Goal: Task Accomplishment & Management: Manage account settings

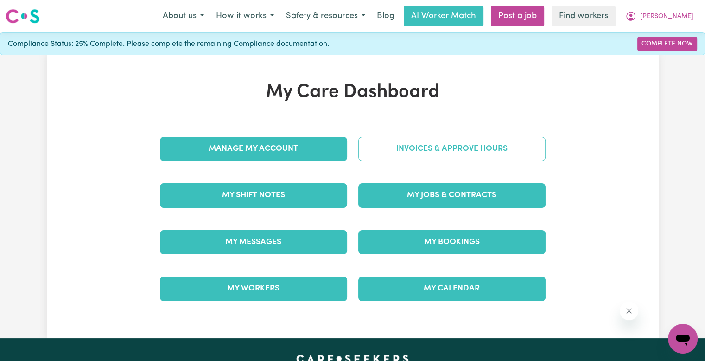
click at [402, 152] on link "Invoices & Approve Hours" at bounding box center [451, 149] width 187 height 24
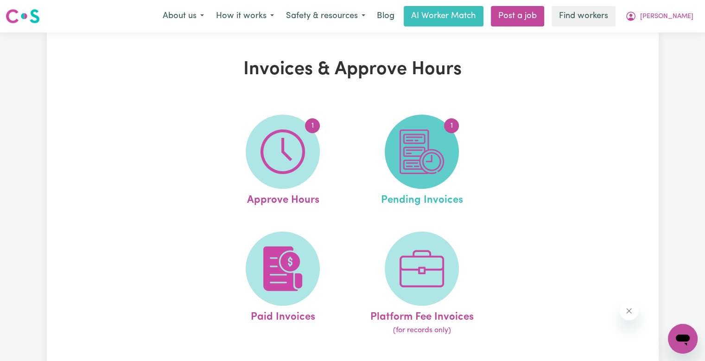
click at [405, 152] on img at bounding box center [422, 151] width 44 height 44
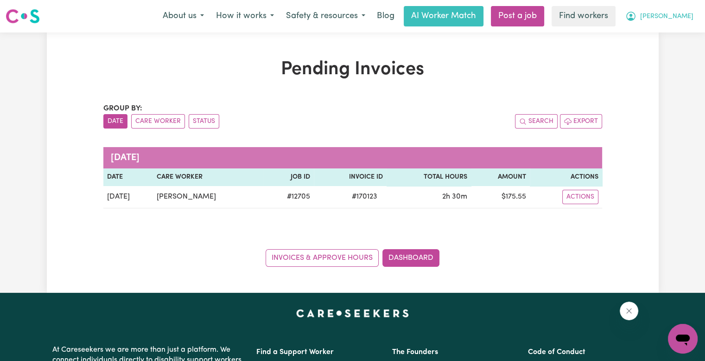
click at [675, 24] on button "[PERSON_NAME]" at bounding box center [659, 15] width 80 height 19
click at [675, 30] on link "My Dashboard" at bounding box center [662, 36] width 73 height 18
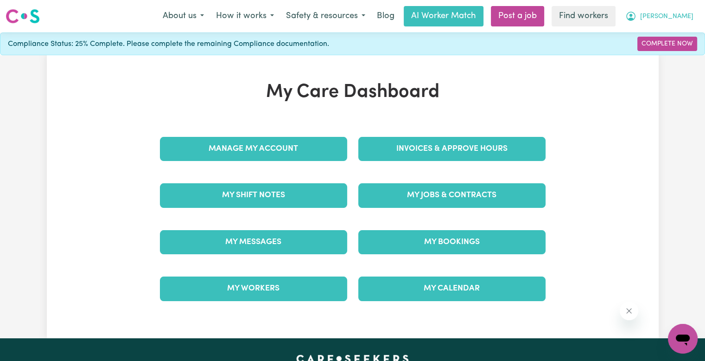
click at [682, 17] on span "[PERSON_NAME]" at bounding box center [666, 17] width 53 height 10
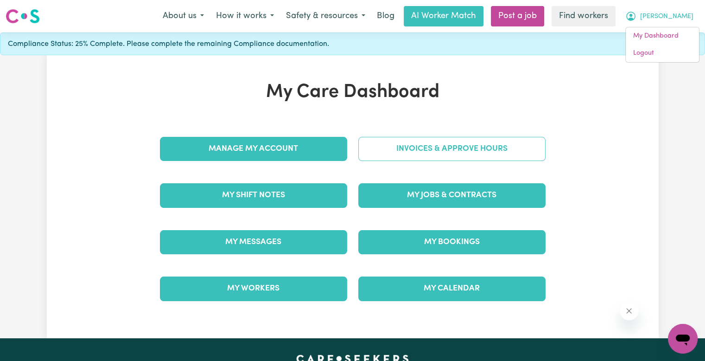
click at [476, 145] on link "Invoices & Approve Hours" at bounding box center [451, 149] width 187 height 24
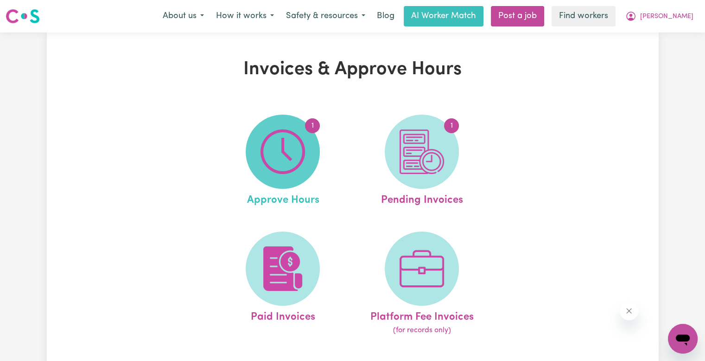
click at [311, 149] on span "1" at bounding box center [283, 151] width 74 height 74
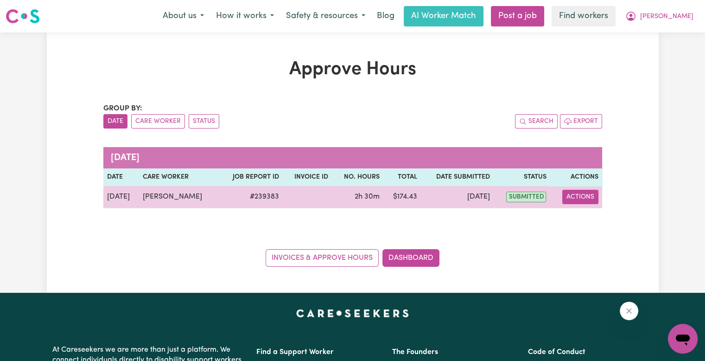
click at [589, 190] on button "Actions" at bounding box center [580, 197] width 36 height 14
click at [591, 209] on link "View Job Report" at bounding box center [603, 218] width 79 height 19
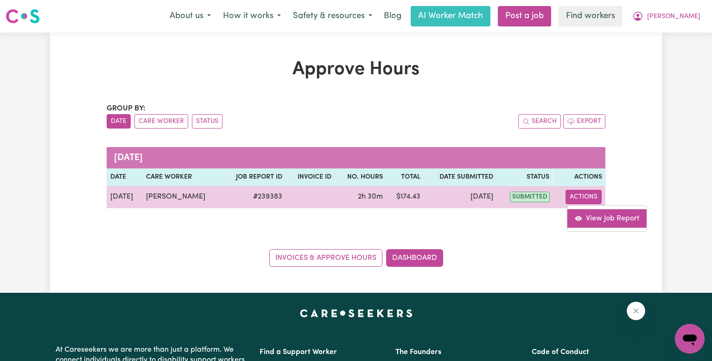
select select "pm"
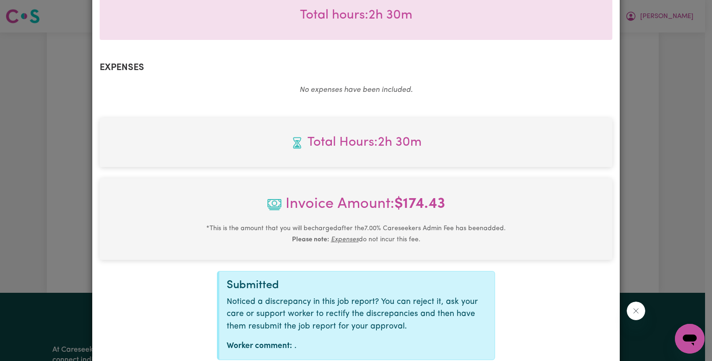
scroll to position [354, 0]
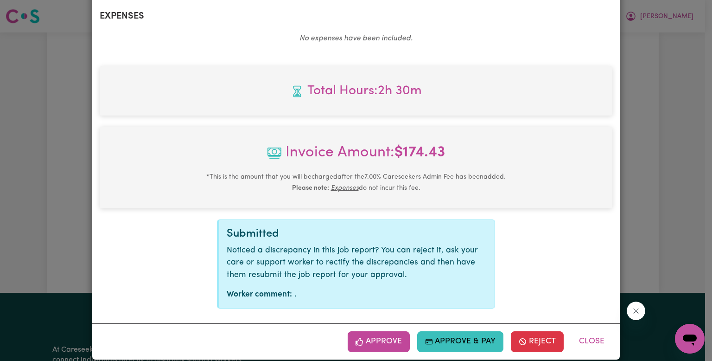
click at [386, 334] on button "Approve" at bounding box center [379, 341] width 62 height 20
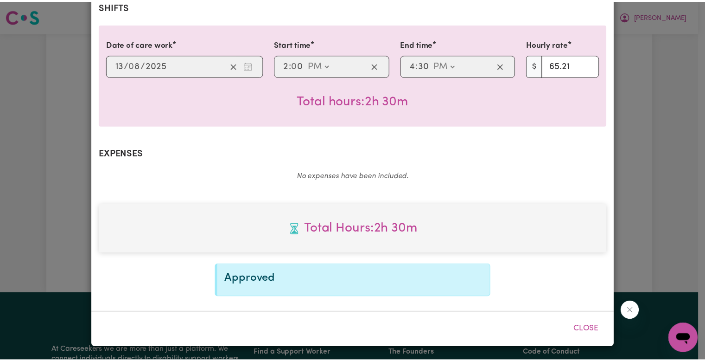
scroll to position [204, 0]
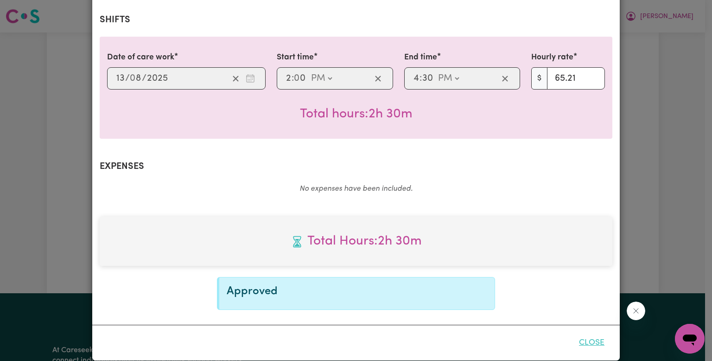
click at [588, 332] on button "Close" at bounding box center [591, 342] width 41 height 20
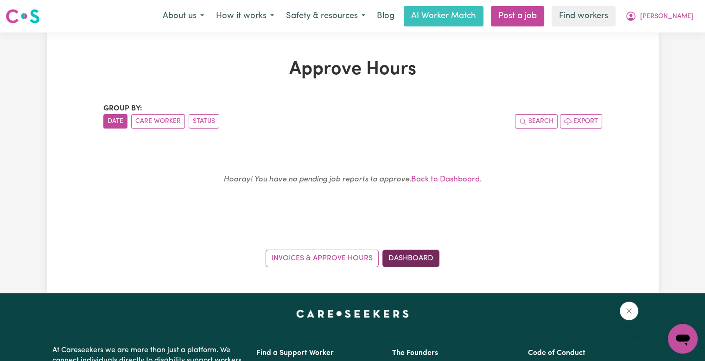
click at [406, 251] on link "Dashboard" at bounding box center [410, 258] width 57 height 18
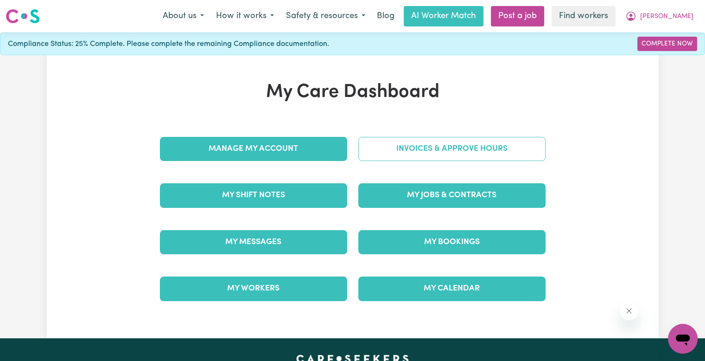
click at [412, 150] on link "Invoices & Approve Hours" at bounding box center [451, 149] width 187 height 24
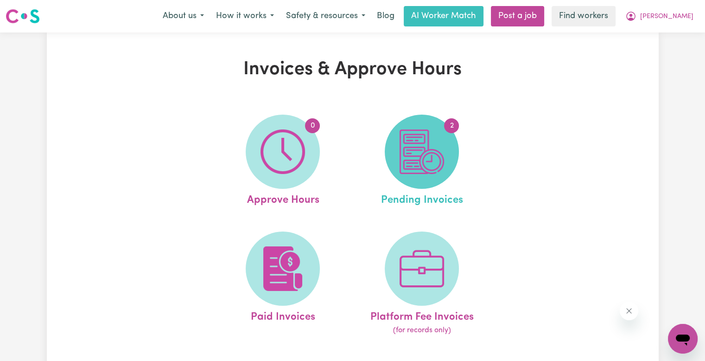
click at [414, 161] on img at bounding box center [422, 151] width 44 height 44
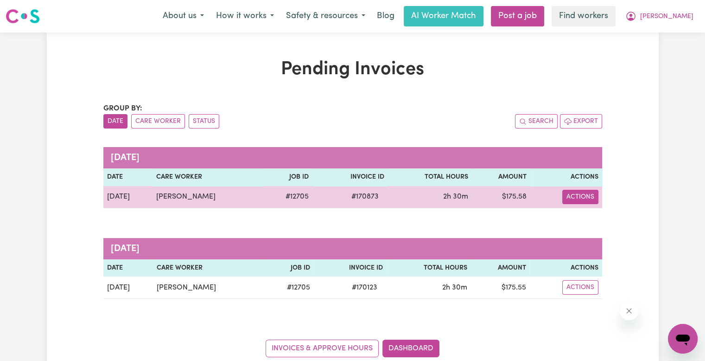
click at [579, 200] on button "Actions" at bounding box center [580, 197] width 36 height 14
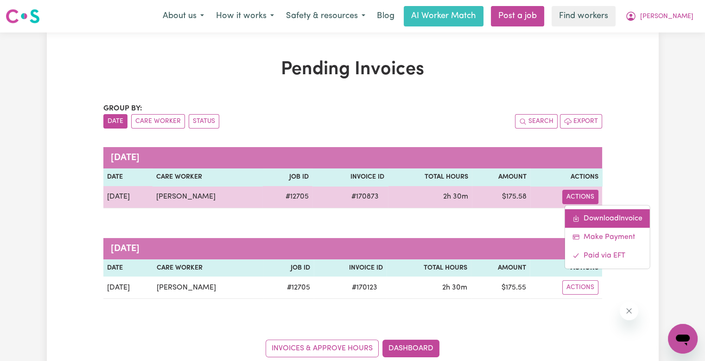
click at [583, 213] on link "Download Invoice" at bounding box center [607, 218] width 85 height 19
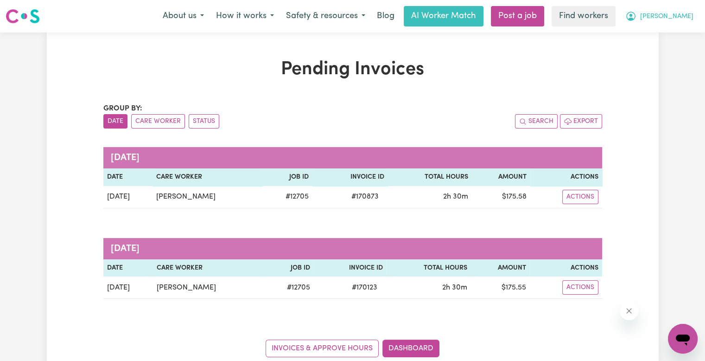
click at [686, 21] on span "[PERSON_NAME]" at bounding box center [666, 17] width 53 height 10
click at [671, 45] on link "Logout" at bounding box center [662, 53] width 73 height 18
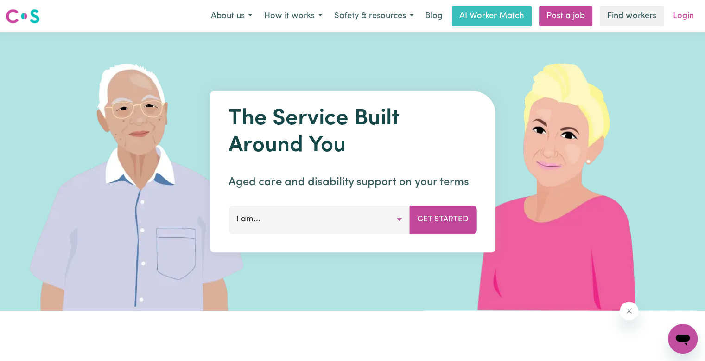
click at [680, 19] on link "Login" at bounding box center [683, 16] width 32 height 20
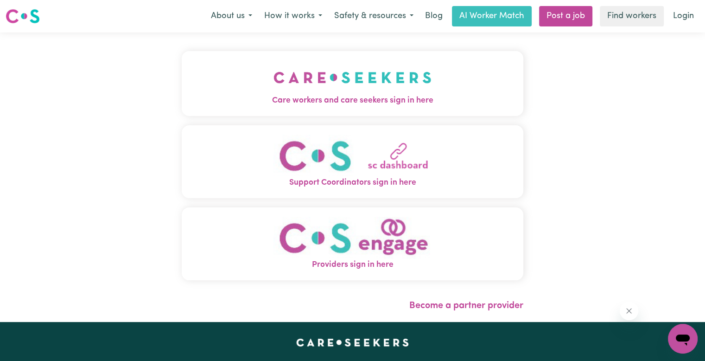
click at [320, 62] on button "Care workers and care seekers sign in here" at bounding box center [353, 83] width 342 height 65
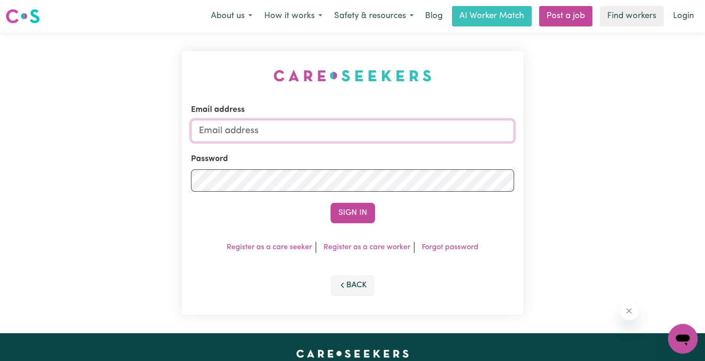
click at [308, 130] on input "Email address" at bounding box center [352, 131] width 323 height 22
drag, startPoint x: 248, startPoint y: 128, endPoint x: 462, endPoint y: 137, distance: 214.8
click at [528, 127] on div "Email address [EMAIL_ADDRESS][DOMAIN_NAME] Password Sign In Register as a care …" at bounding box center [352, 182] width 353 height 300
paste input "[EMAIL_ADDRESS][DOMAIN_NAME]"
type input "superuser~[EMAIL_ADDRESS][DOMAIN_NAME]"
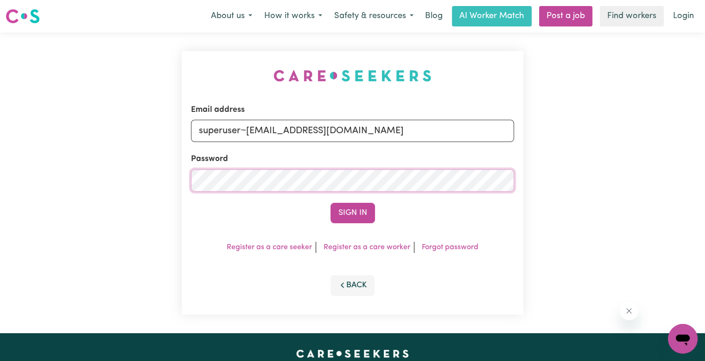
click at [330, 203] on button "Sign In" at bounding box center [352, 213] width 44 height 20
